Goal: Navigation & Orientation: Find specific page/section

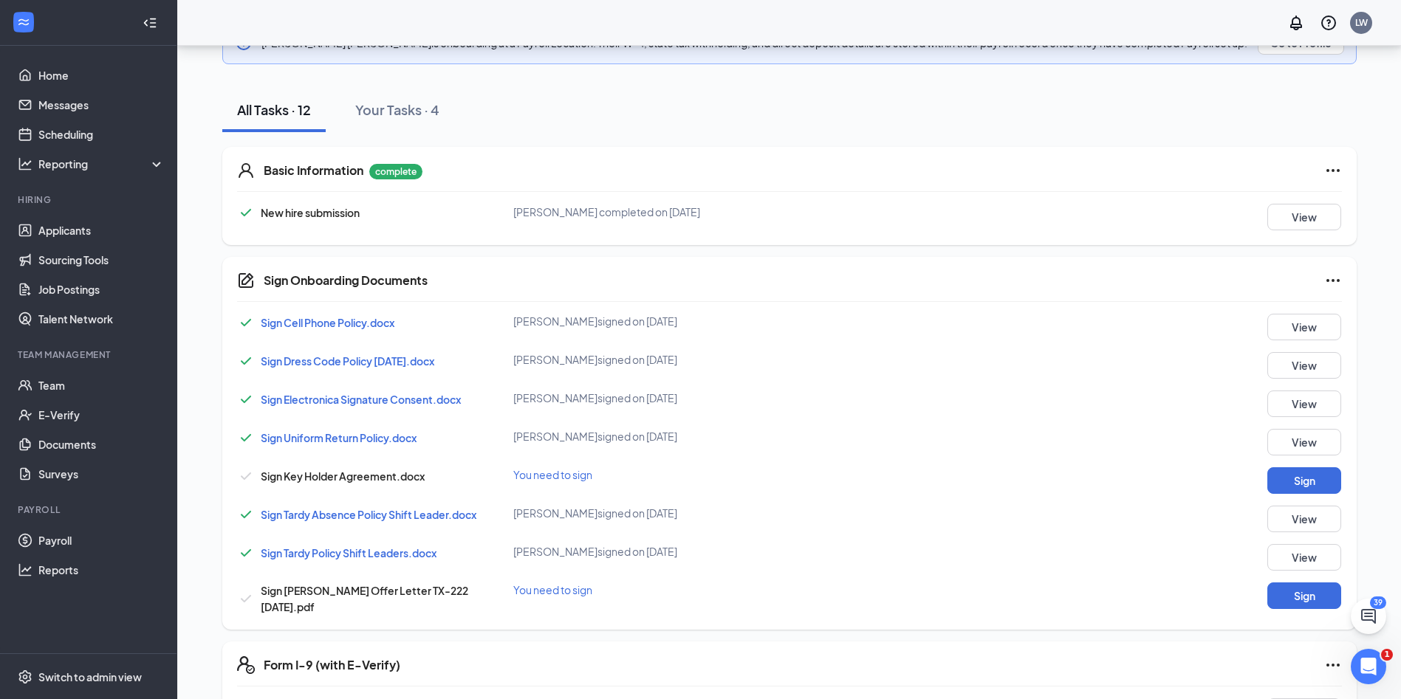
scroll to position [222, 0]
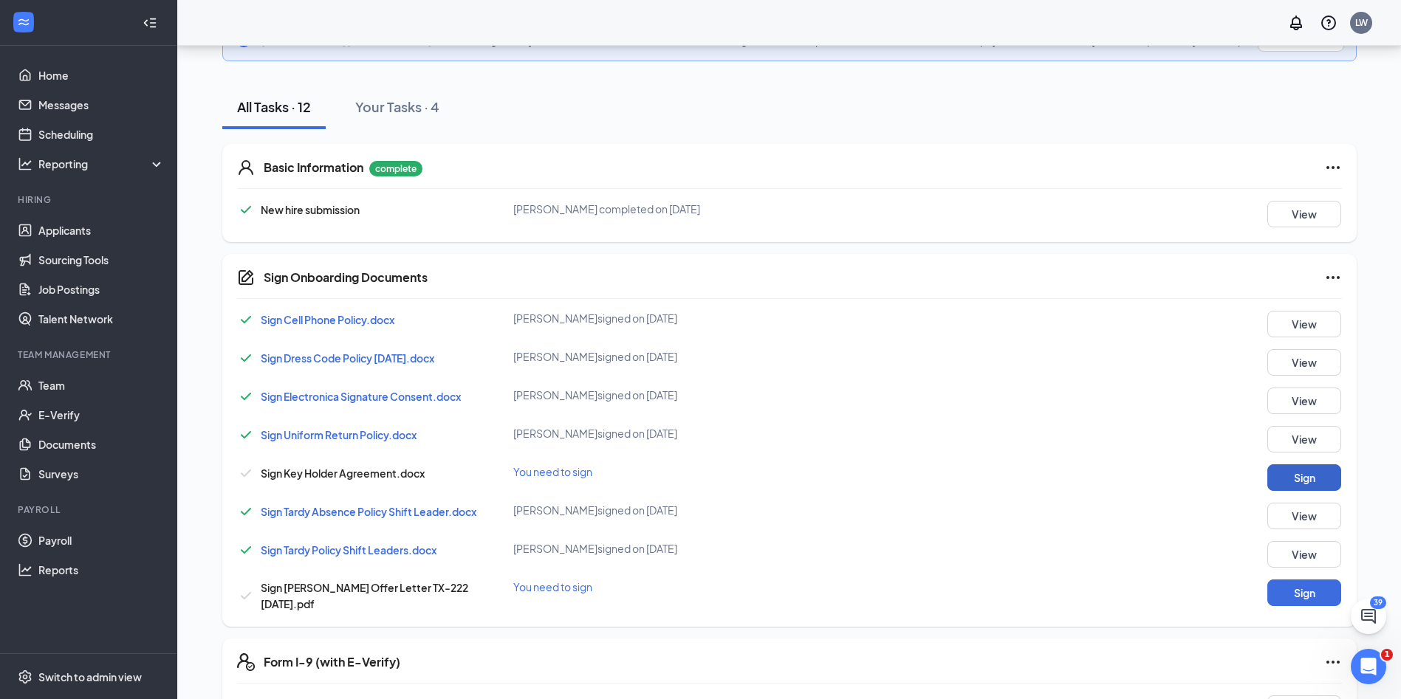
click at [1280, 480] on button "Sign" at bounding box center [1304, 477] width 74 height 27
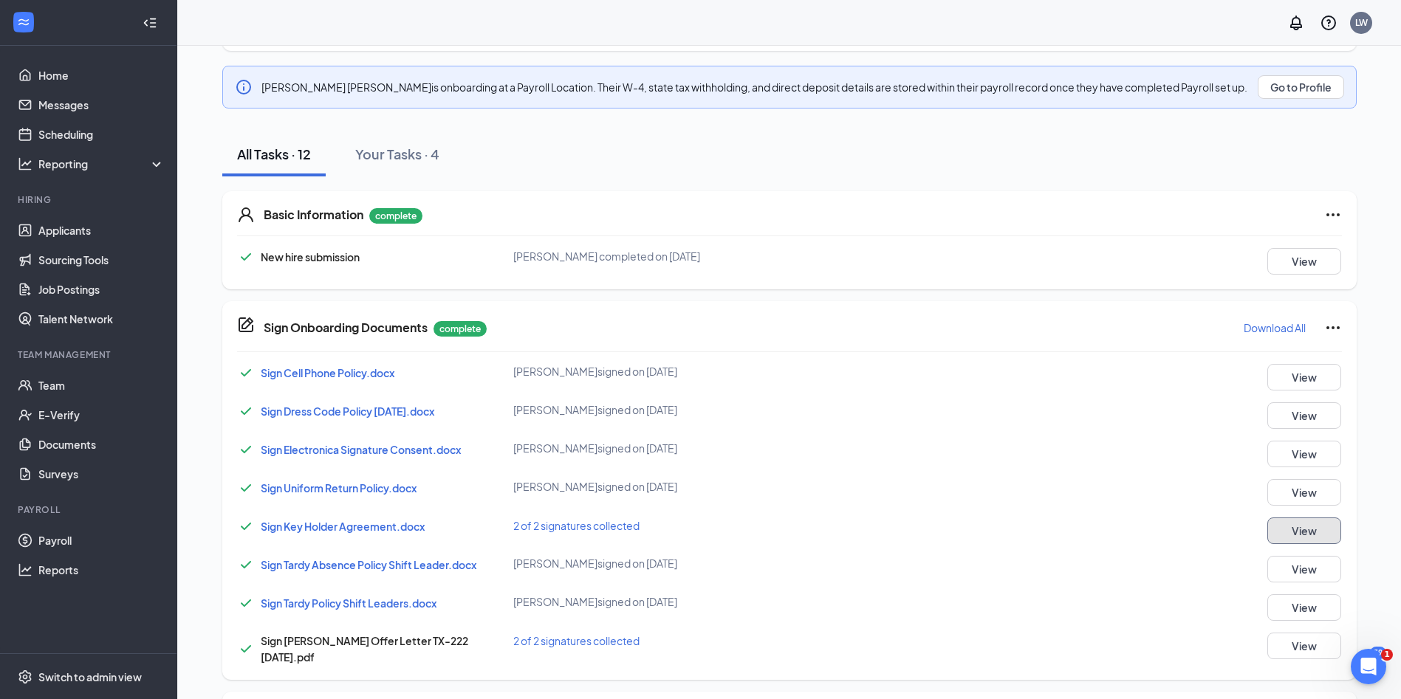
scroll to position [0, 0]
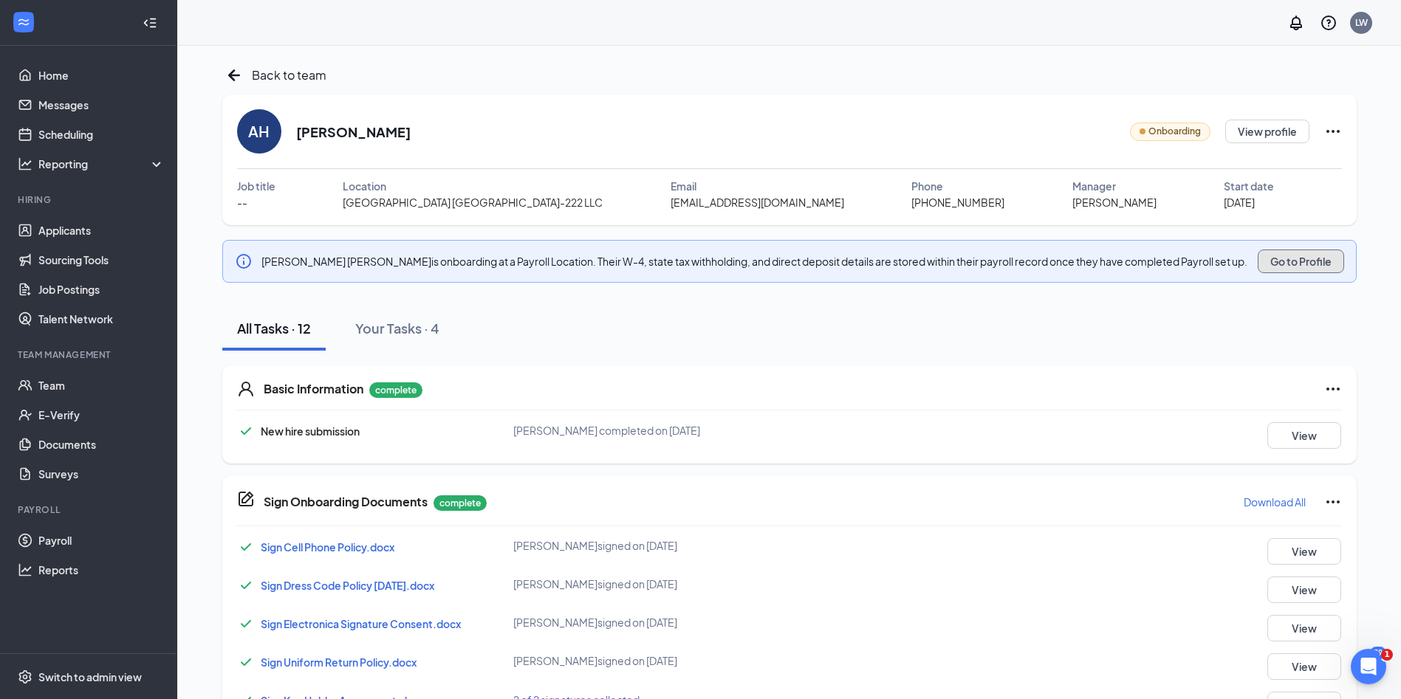
click at [1319, 261] on button "Go to Profile" at bounding box center [1301, 262] width 86 height 24
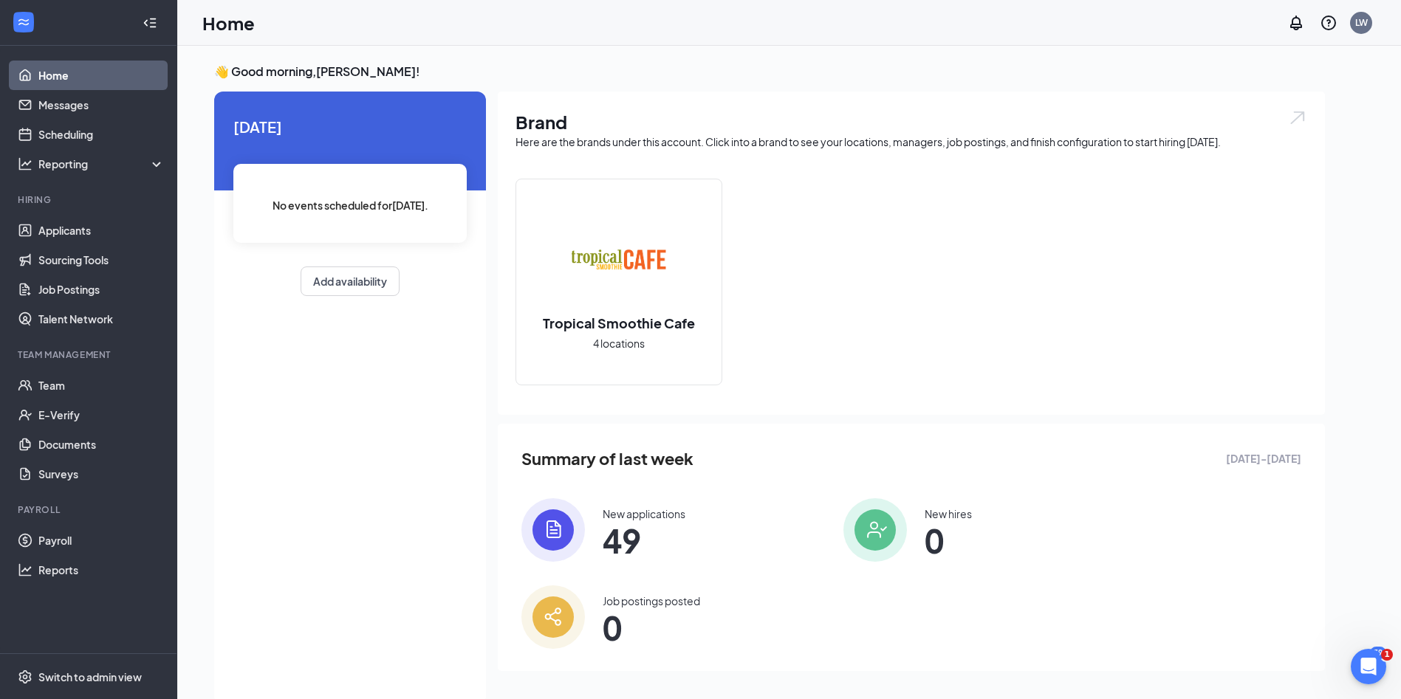
click at [38, 74] on link "Home" at bounding box center [101, 76] width 126 height 30
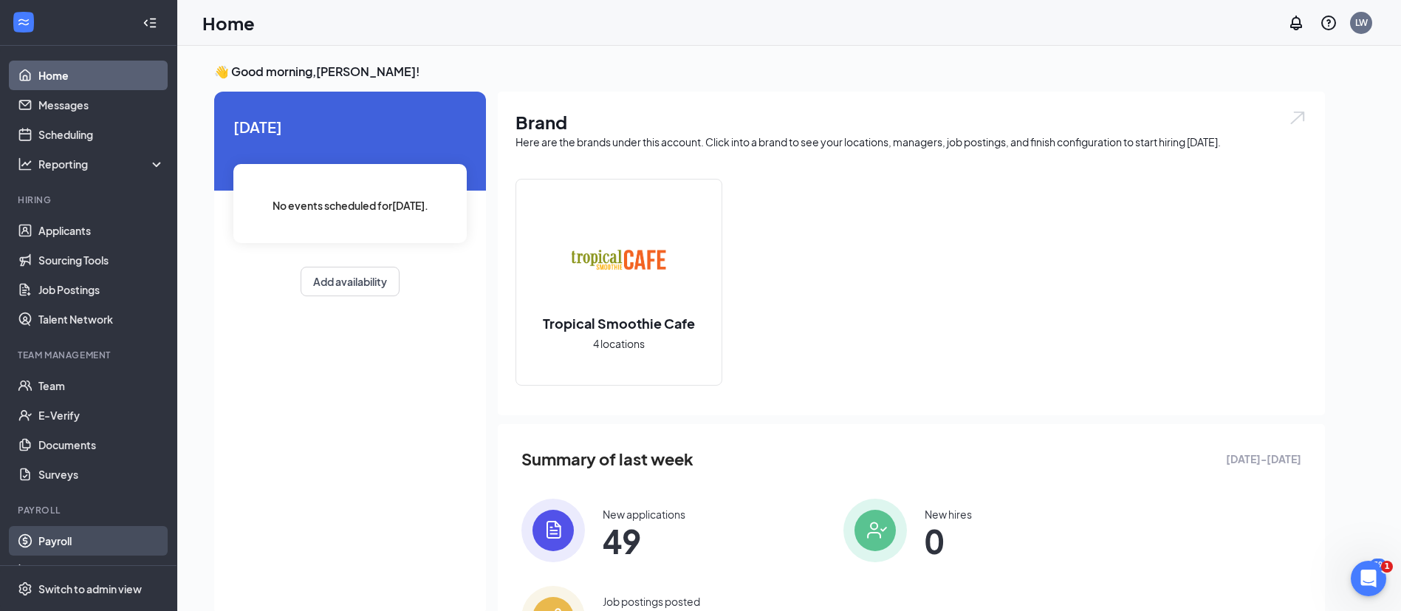
click at [53, 534] on link "Payroll" at bounding box center [101, 541] width 126 height 30
click at [38, 72] on link "Home" at bounding box center [101, 76] width 126 height 30
